Goal: Go to known website: Go to known website

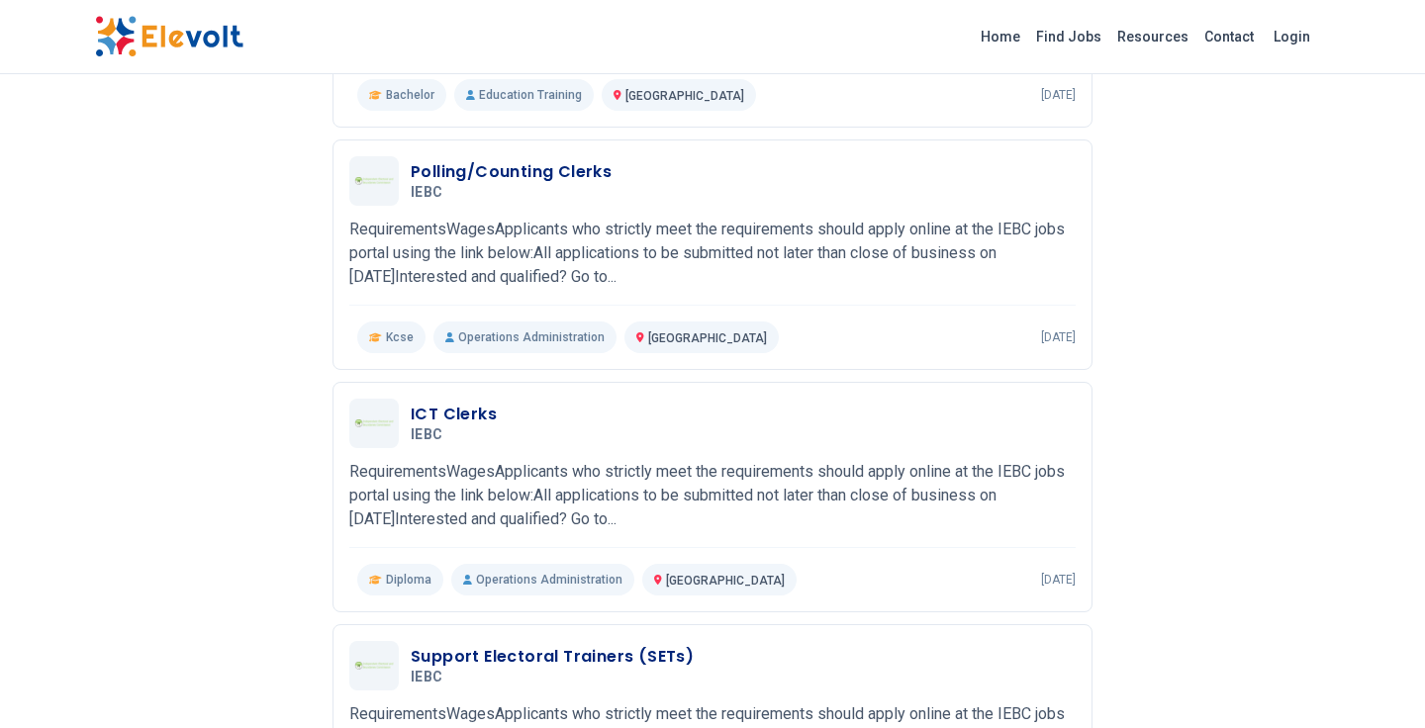
scroll to position [950, 0]
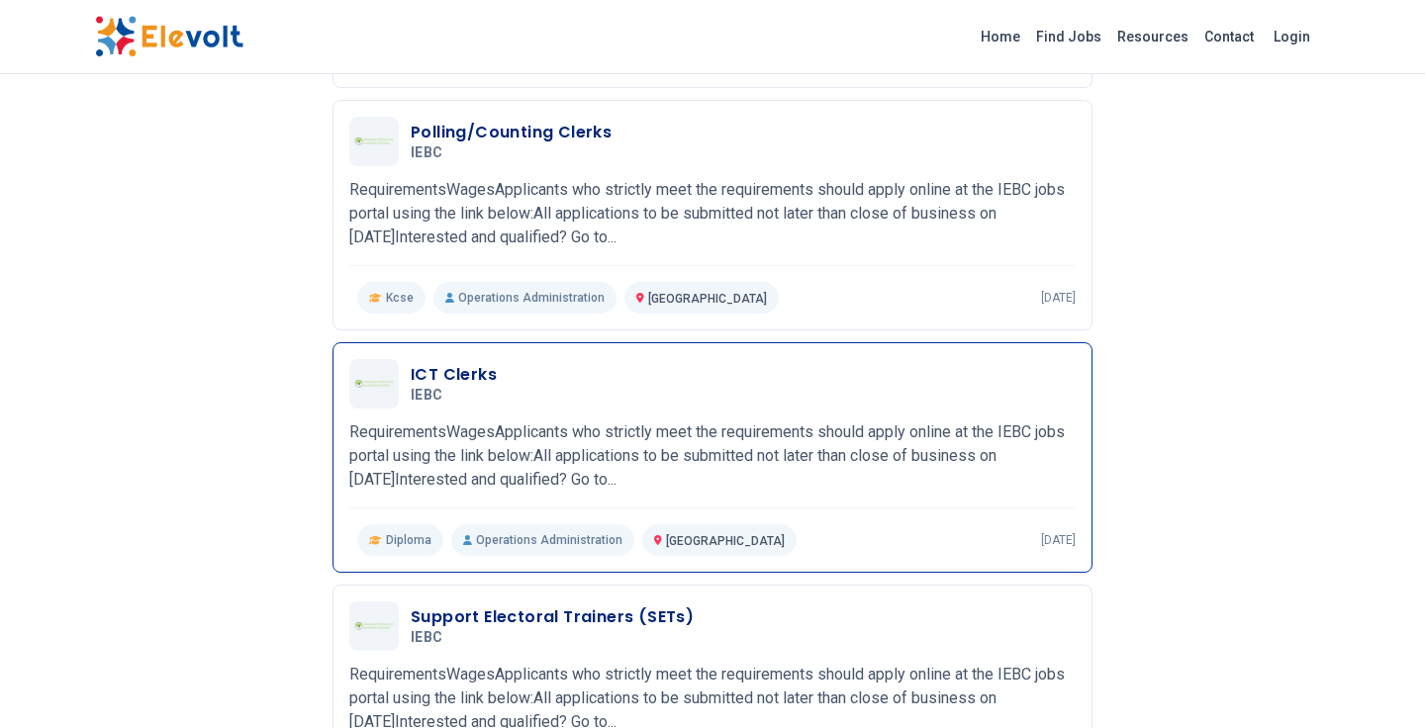
click at [599, 482] on p "RequirementsWagesApplicants who strictly meet the requirements should apply onl…" at bounding box center [712, 456] width 726 height 71
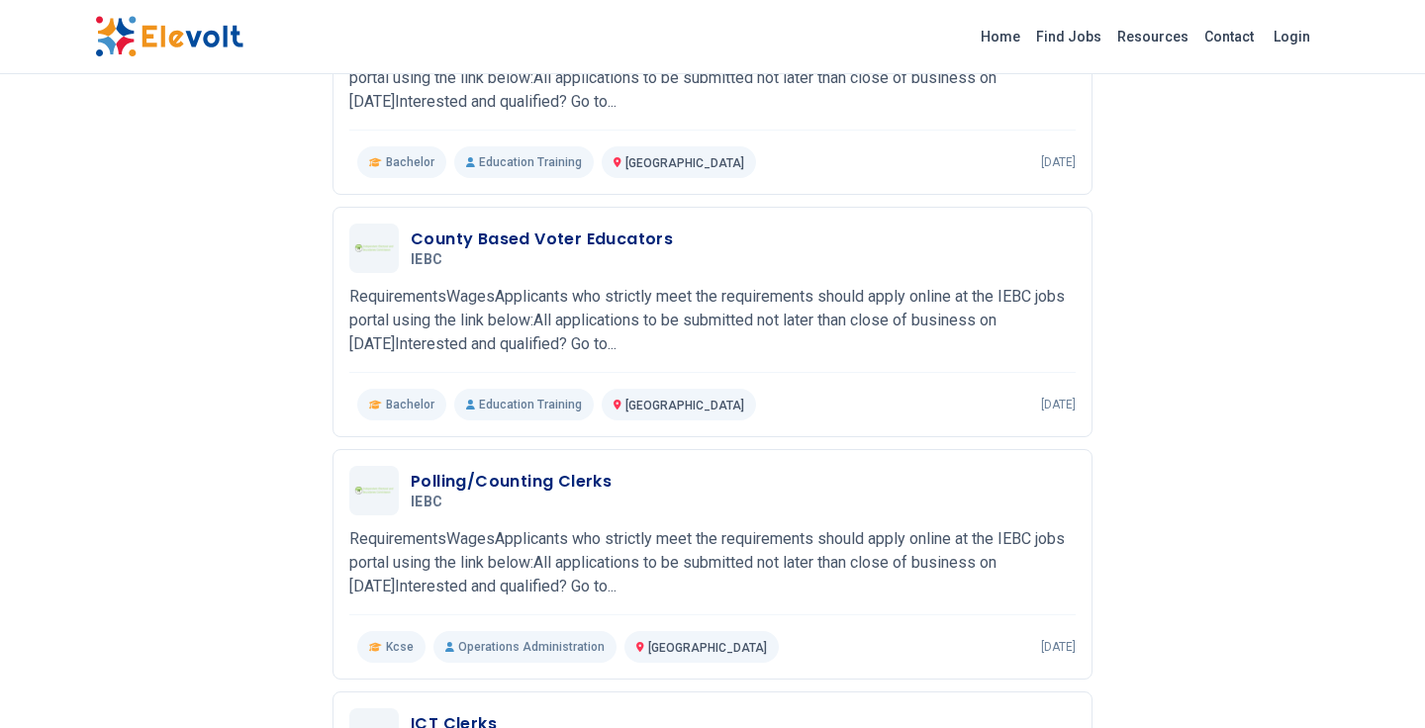
scroll to position [594, 0]
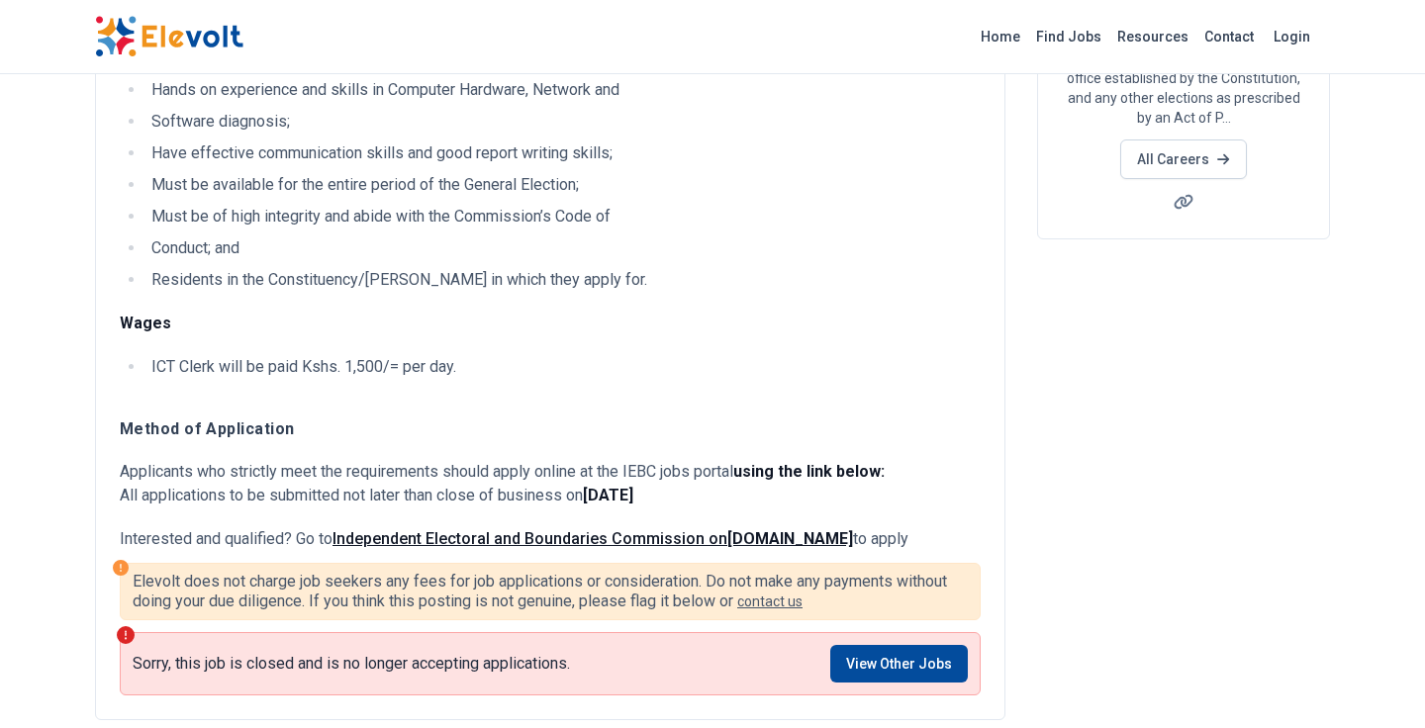
scroll to position [356, 0]
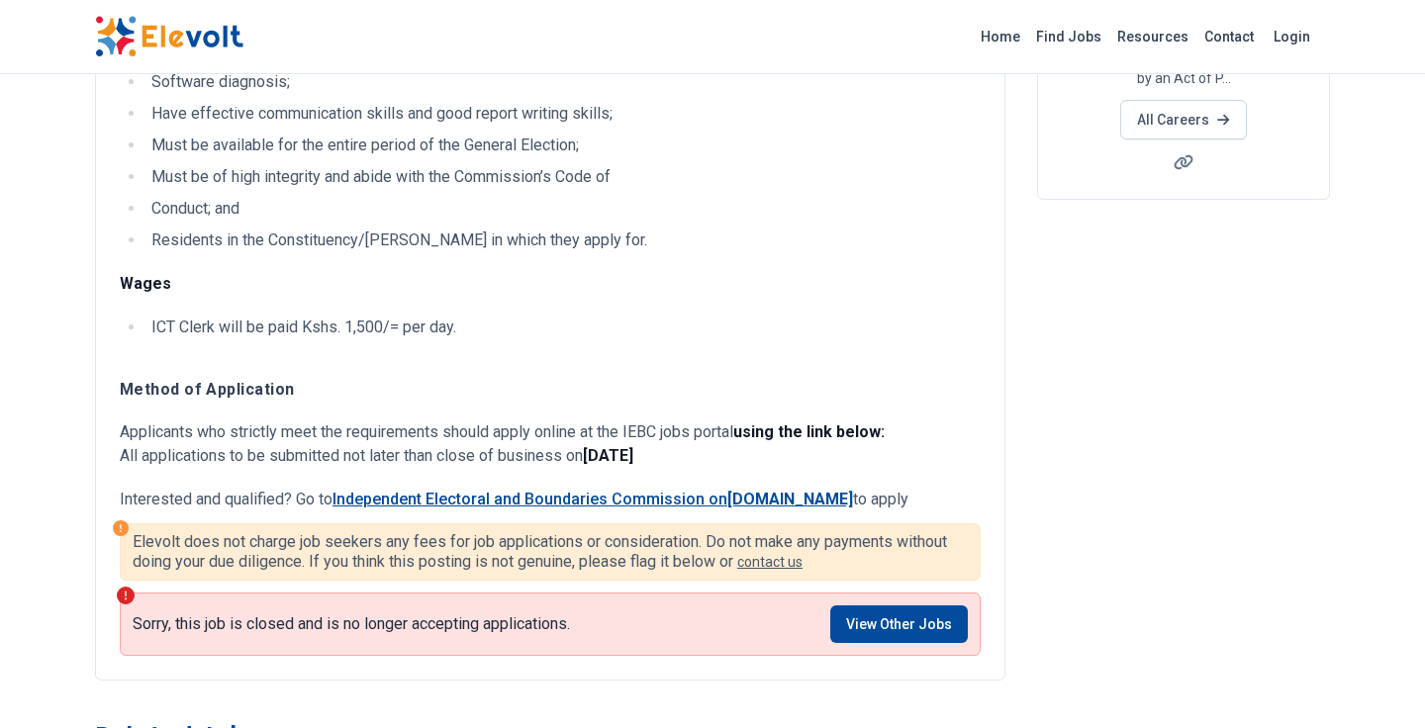
click at [618, 496] on link "Independent Electoral and Boundaries Commission on [DOMAIN_NAME]" at bounding box center [593, 499] width 521 height 19
click at [568, 501] on link "Independent Electoral and Boundaries Commission on [DOMAIN_NAME]" at bounding box center [593, 499] width 521 height 19
click at [643, 500] on link "Independent Electoral and Boundaries Commission on [DOMAIN_NAME]" at bounding box center [593, 499] width 521 height 19
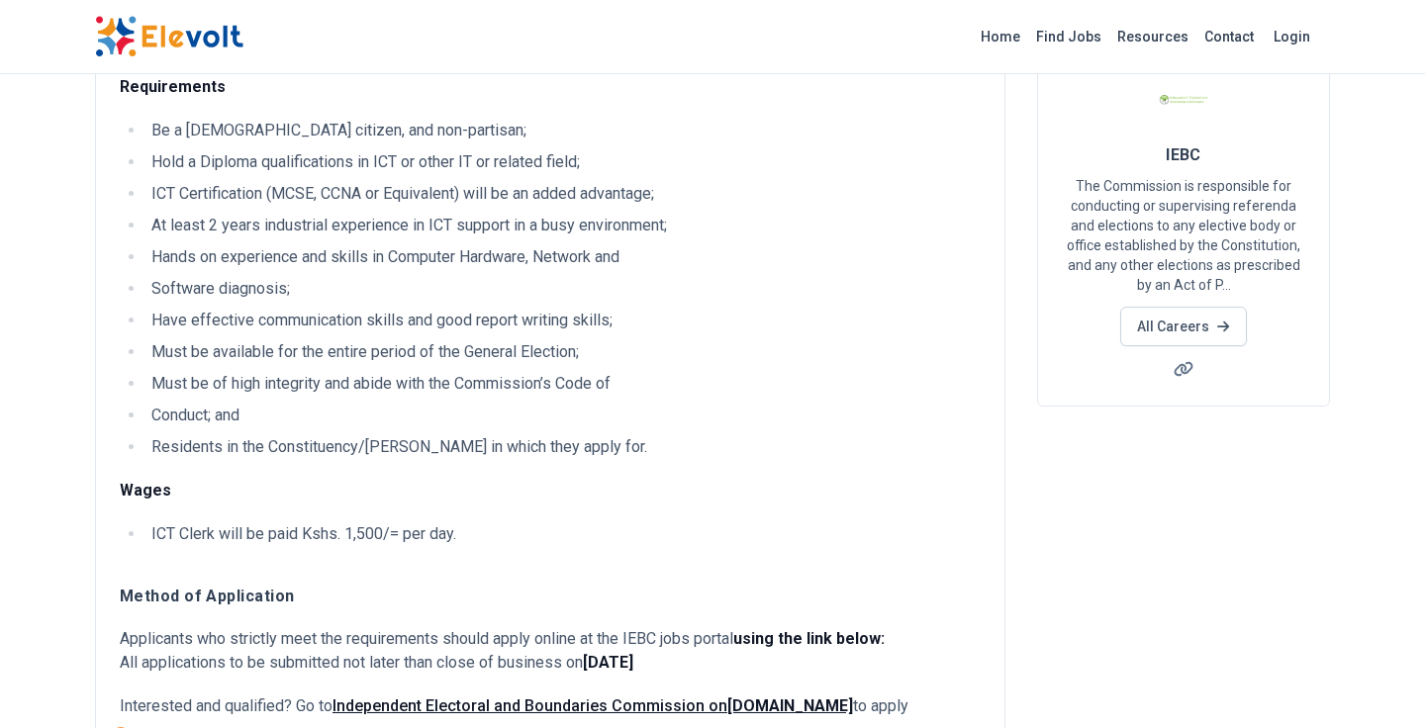
scroll to position [158, 0]
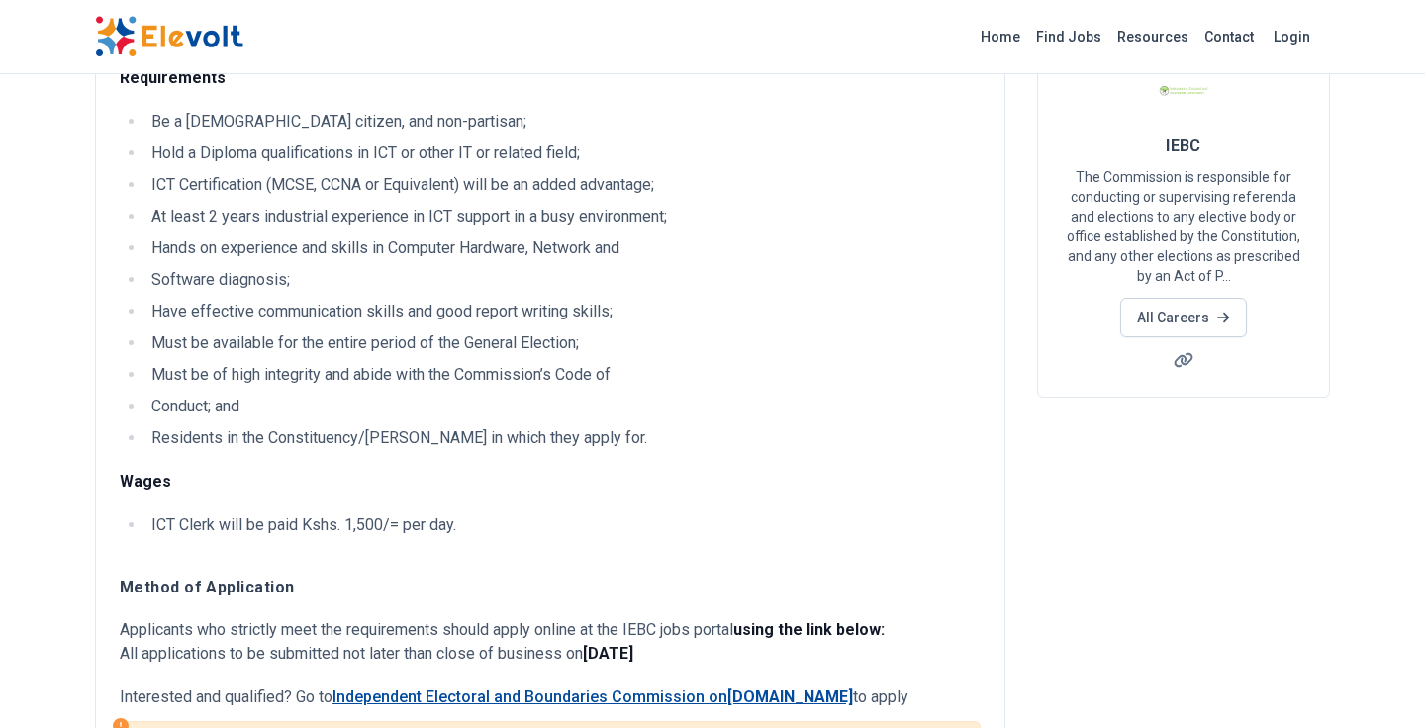
click at [789, 697] on strong "[DOMAIN_NAME]" at bounding box center [790, 697] width 126 height 19
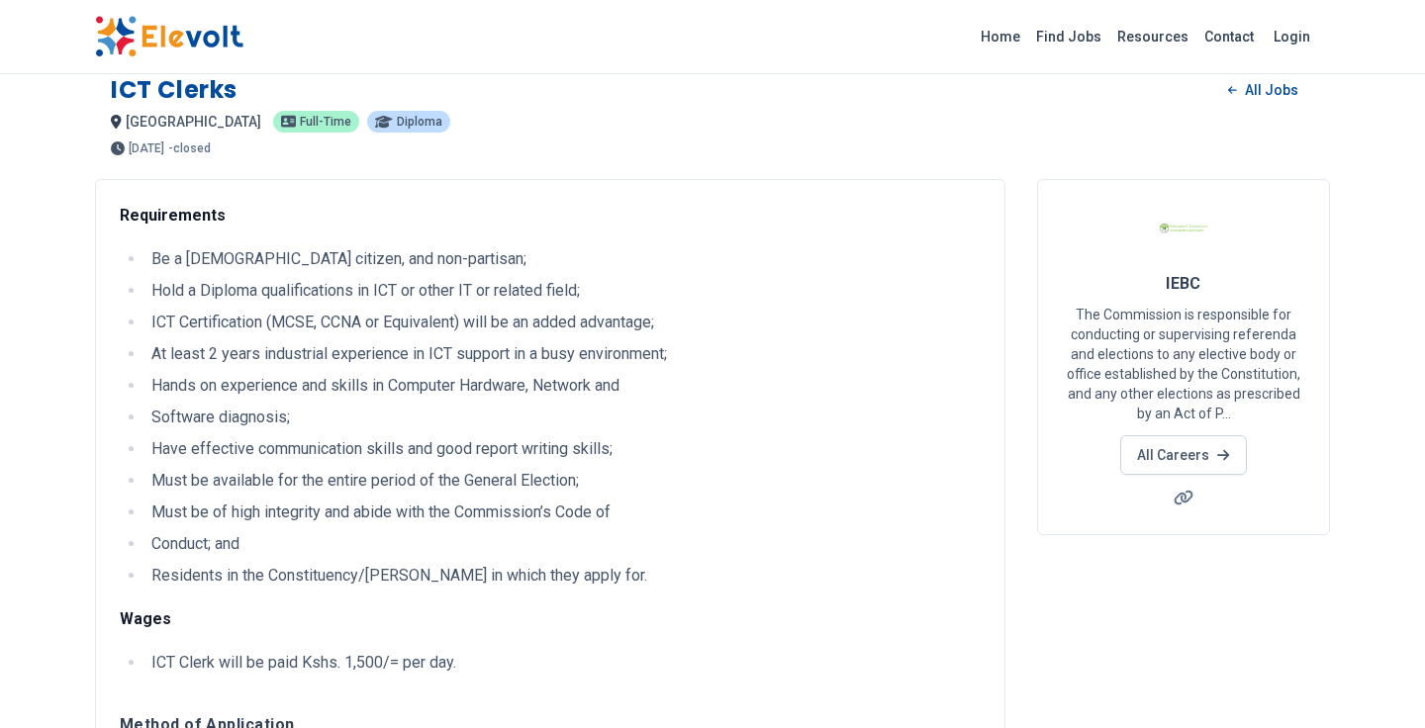
scroll to position [0, 0]
